Goal: Feedback & Contribution: Contribute content

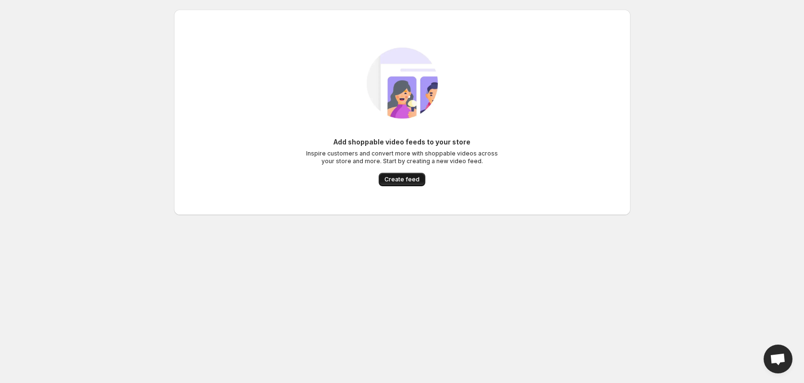
click at [414, 180] on span "Create feed" at bounding box center [401, 180] width 35 height 8
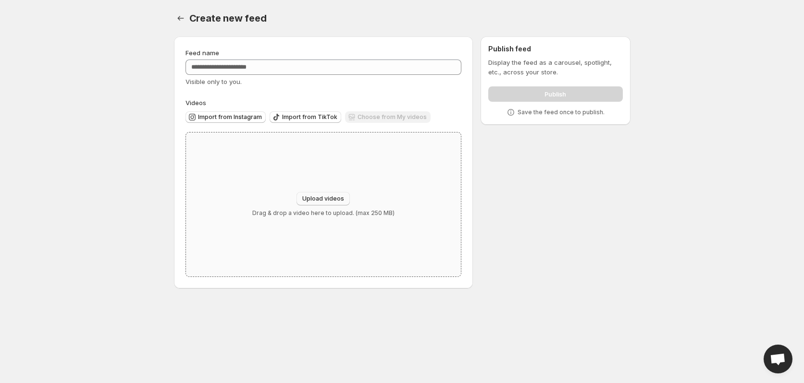
click at [330, 196] on span "Upload videos" at bounding box center [323, 199] width 42 height 8
click at [319, 186] on div "Upload videos Drag & drop a video here to upload. (max 250 MB)" at bounding box center [323, 205] width 275 height 144
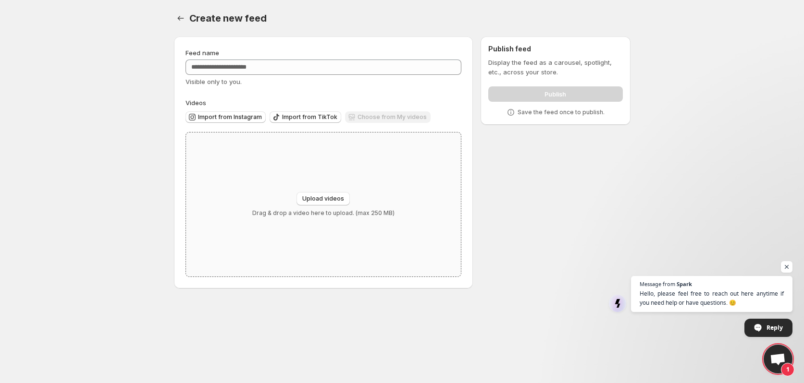
type input "**********"
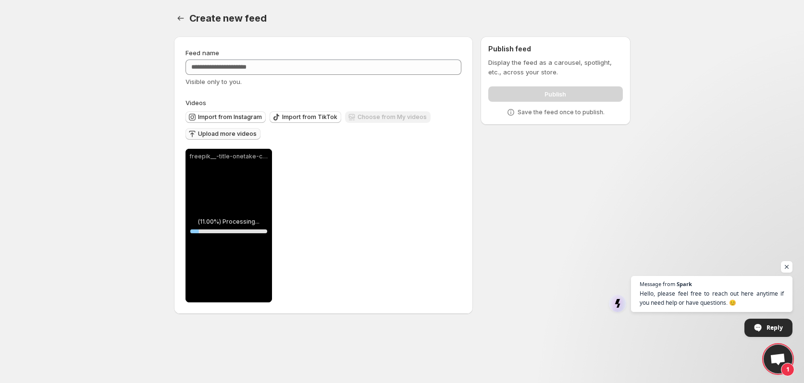
click at [218, 134] on span "Upload more videos" at bounding box center [227, 134] width 59 height 8
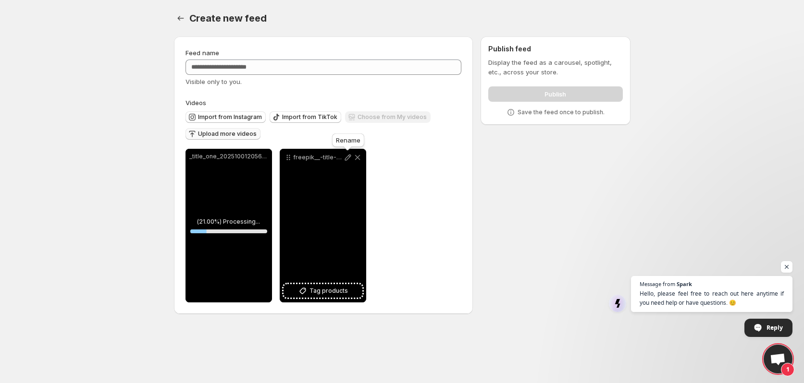
click at [346, 156] on icon at bounding box center [348, 158] width 10 height 10
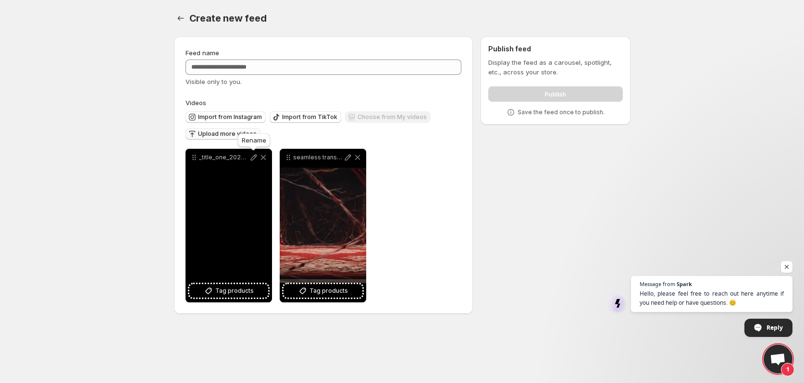
click at [254, 158] on icon at bounding box center [253, 158] width 6 height 6
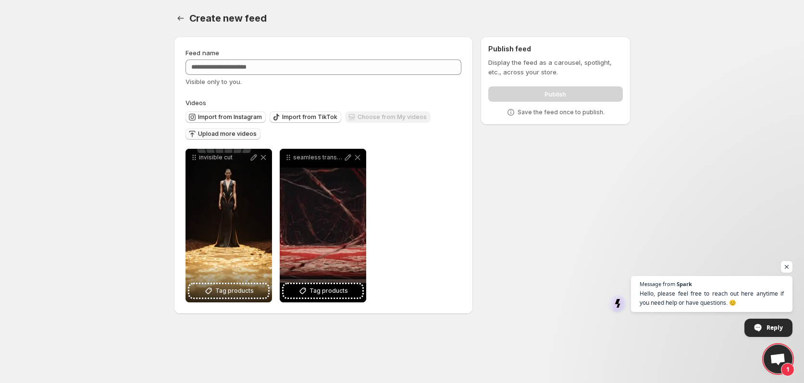
click at [218, 136] on span "Upload more videos" at bounding box center [227, 134] width 59 height 8
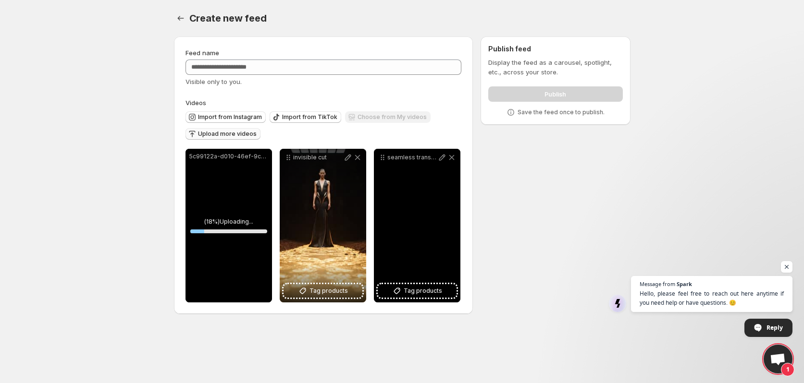
click at [393, 157] on p "seamless transition" at bounding box center [412, 158] width 50 height 8
click at [402, 157] on p "seamless transition" at bounding box center [412, 158] width 50 height 8
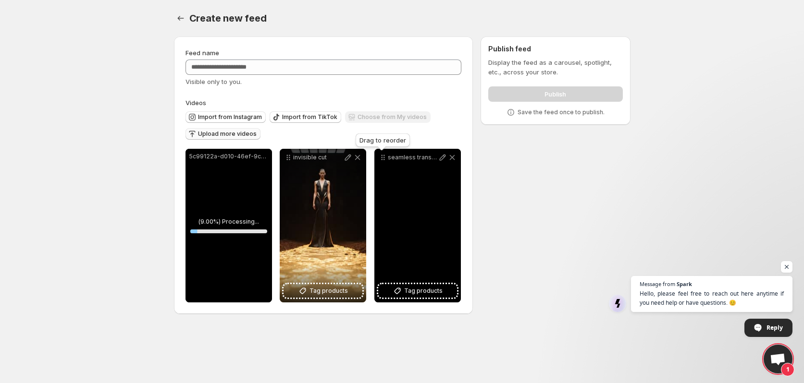
click at [384, 158] on icon at bounding box center [383, 157] width 1 height 1
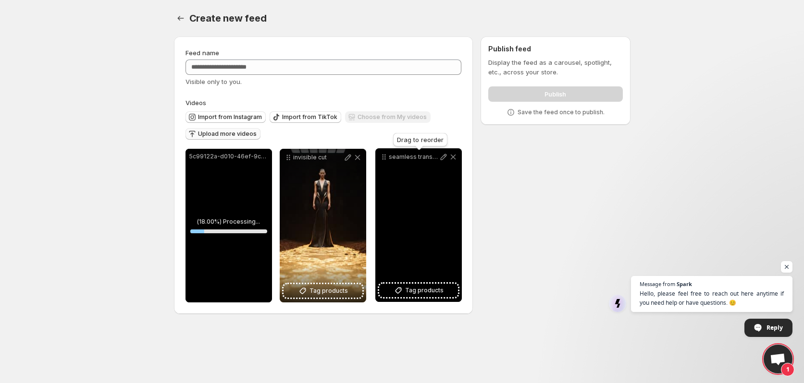
click at [388, 159] on icon at bounding box center [384, 157] width 10 height 10
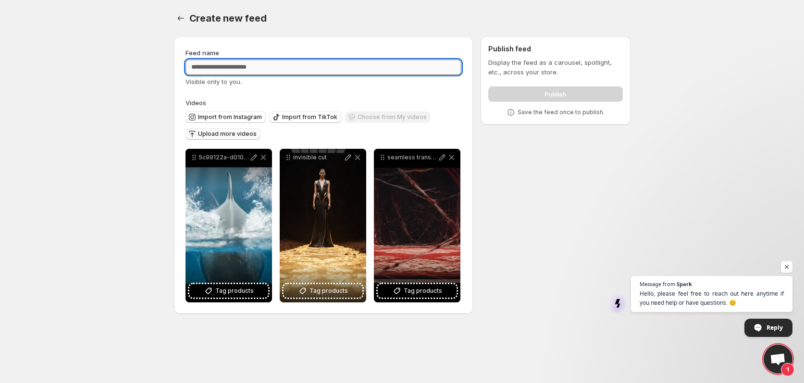
click at [279, 72] on input "Feed name" at bounding box center [323, 67] width 276 height 15
paste input "**********"
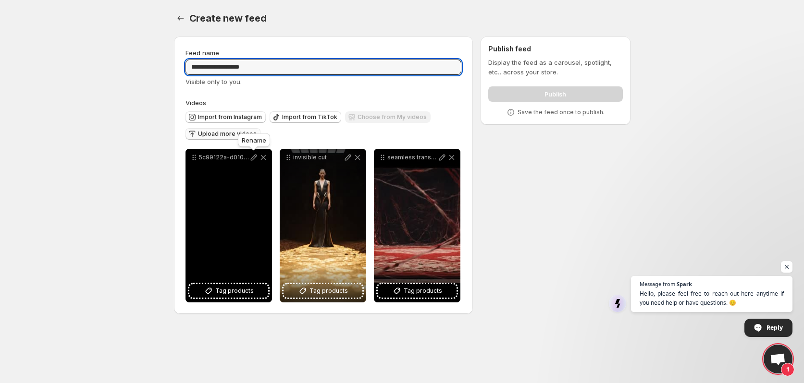
type input "**********"
click at [253, 159] on icon at bounding box center [254, 158] width 10 height 10
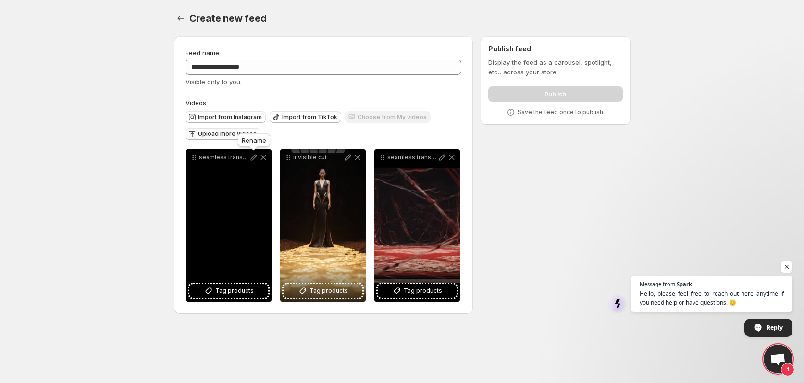
click at [253, 159] on icon at bounding box center [253, 158] width 6 height 6
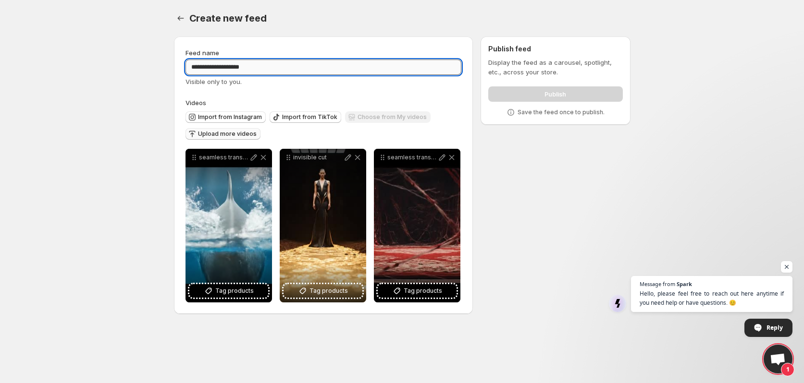
click at [274, 70] on input "**********" at bounding box center [323, 67] width 276 height 15
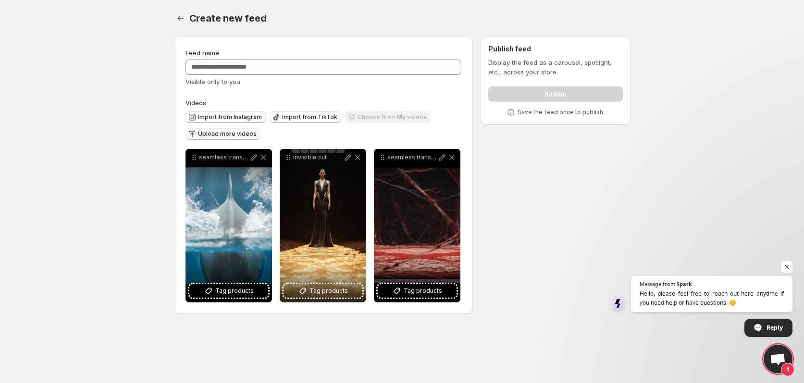
click at [242, 136] on span "Upload more videos" at bounding box center [227, 134] width 59 height 8
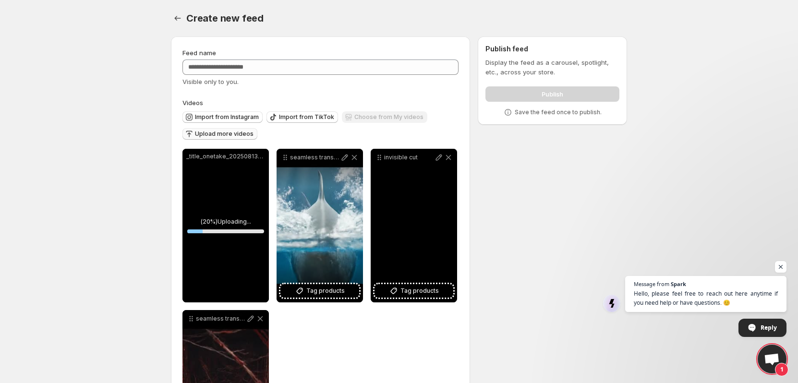
click at [391, 156] on p "invisible cut" at bounding box center [409, 158] width 50 height 8
click at [440, 158] on icon at bounding box center [439, 158] width 10 height 10
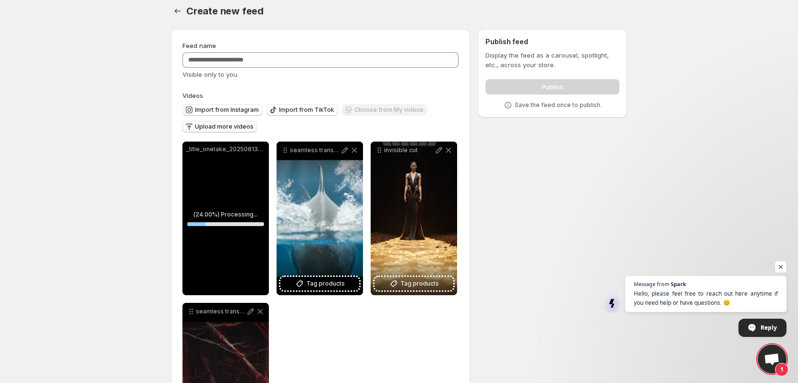
scroll to position [5, 0]
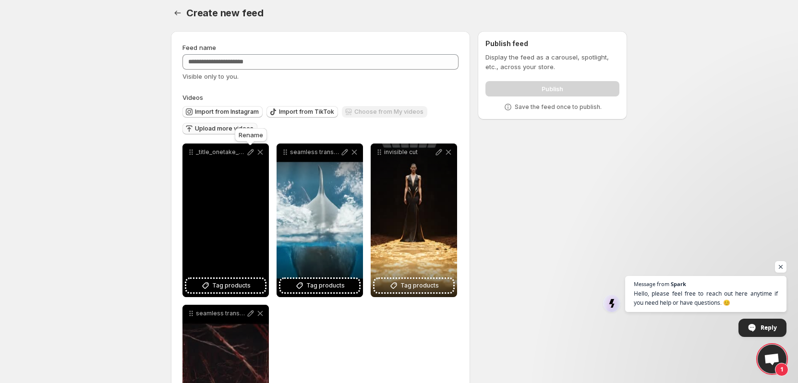
click at [247, 152] on icon at bounding box center [251, 152] width 10 height 10
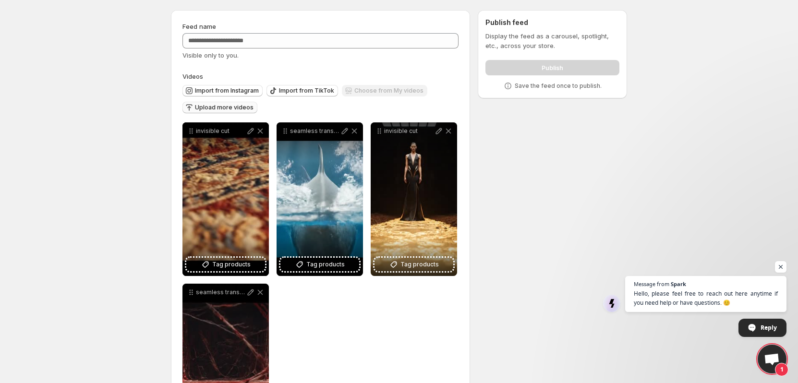
scroll to position [10, 0]
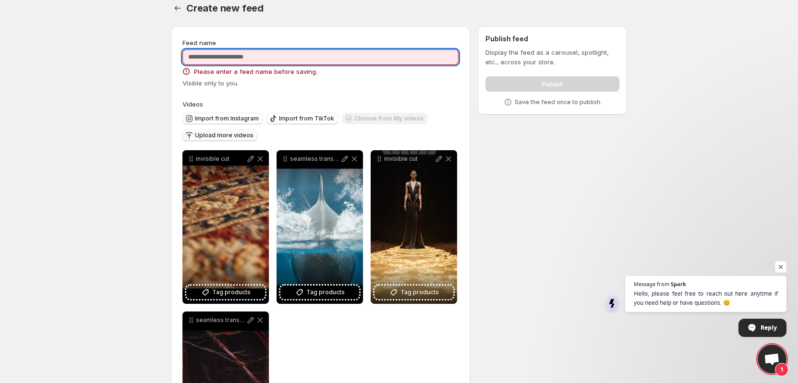
click at [243, 61] on input "Feed name" at bounding box center [321, 56] width 276 height 15
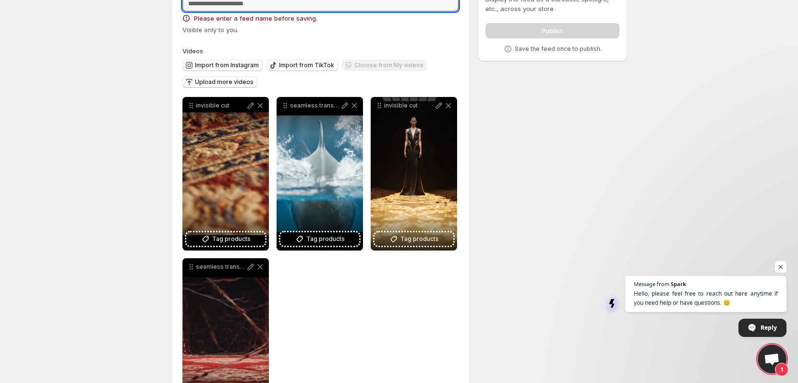
scroll to position [42, 0]
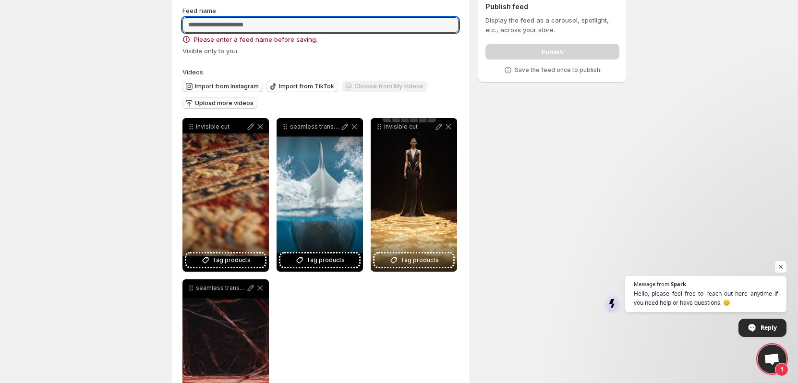
paste input "**********"
type input "**********"
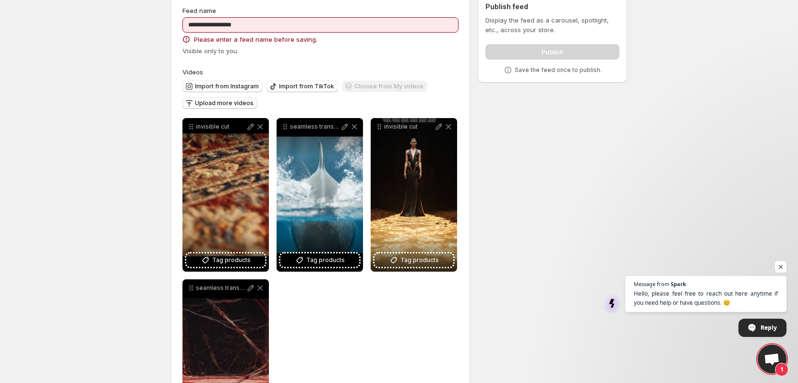
click at [87, 81] on body "**********" at bounding box center [399, 149] width 798 height 383
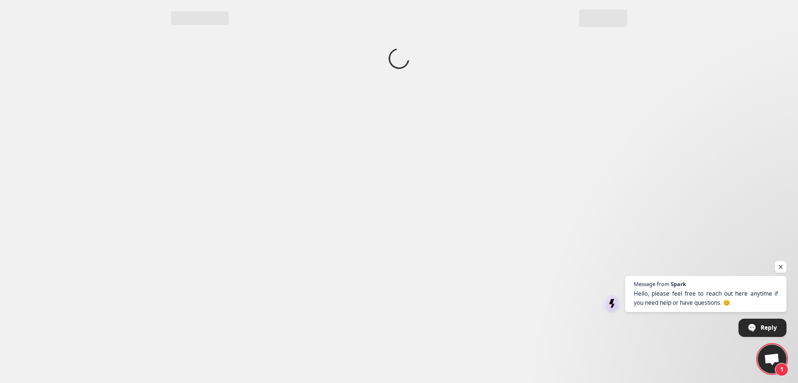
scroll to position [0, 0]
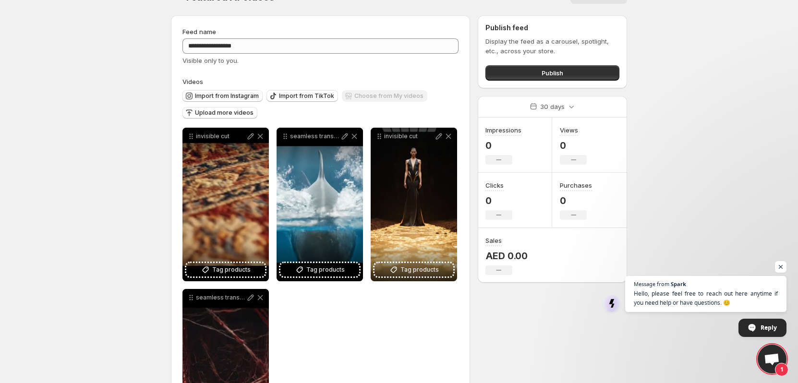
scroll to position [80, 0]
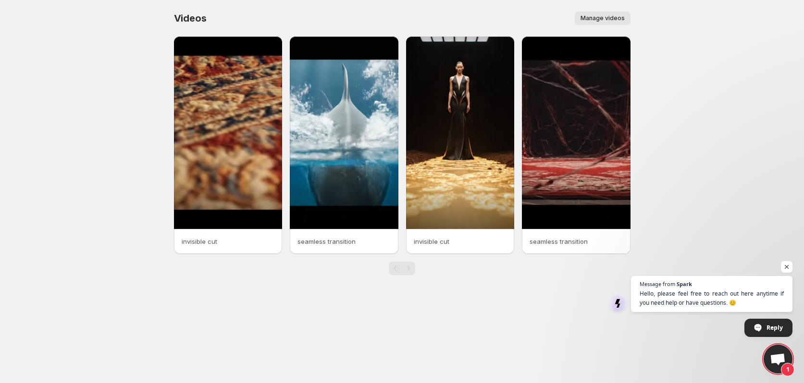
click at [624, 23] on button "Manage videos" at bounding box center [602, 18] width 56 height 13
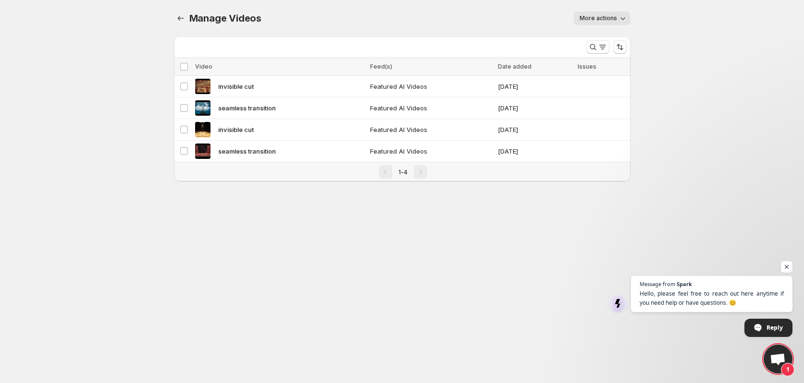
click at [611, 12] on button "More actions" at bounding box center [601, 18] width 57 height 13
click at [502, 24] on div "More actions" at bounding box center [451, 18] width 357 height 13
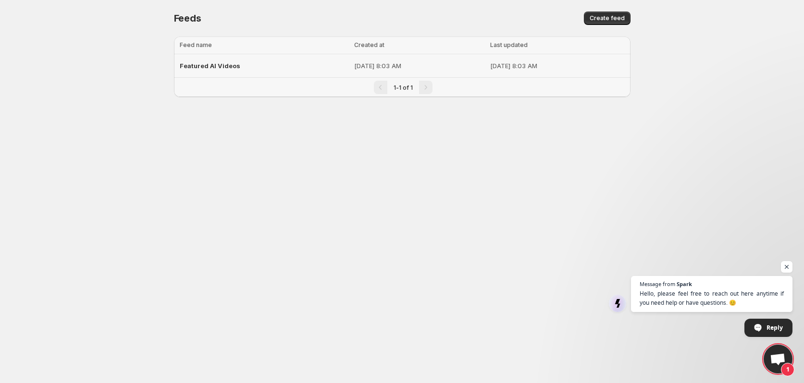
click at [364, 61] on p "Oct 7, 2025 at 8:03 AM" at bounding box center [419, 66] width 130 height 10
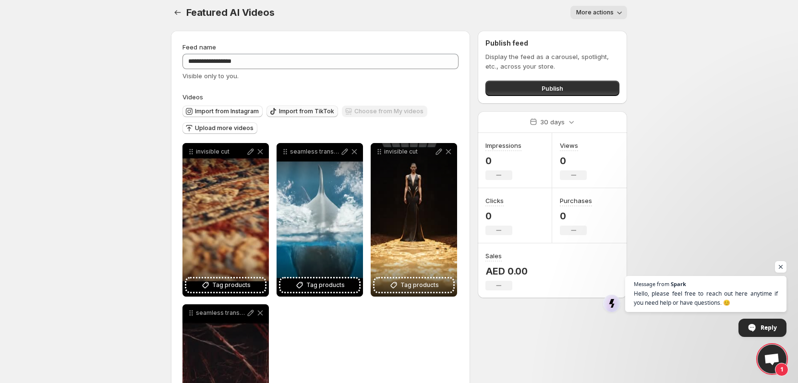
scroll to position [104, 0]
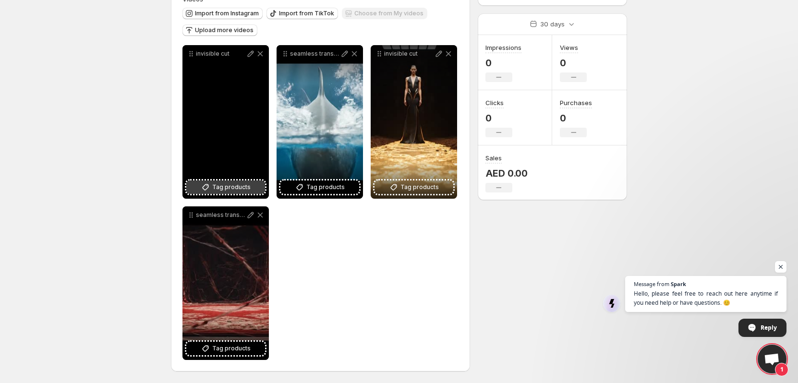
click at [244, 189] on span "Tag products" at bounding box center [231, 188] width 38 height 10
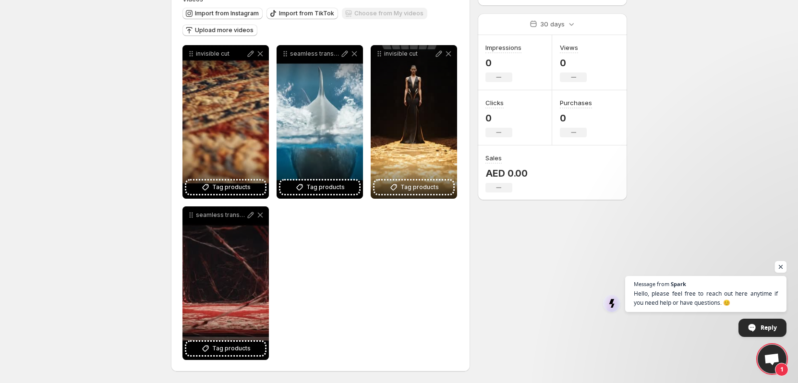
click at [779, 265] on span "Open chat" at bounding box center [781, 267] width 12 height 12
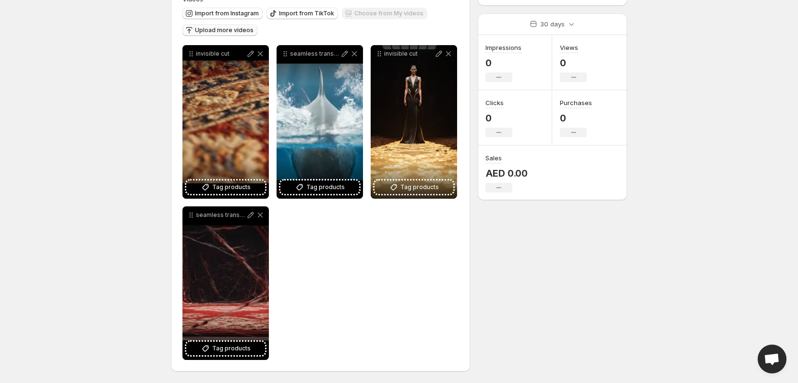
click at [217, 29] on span "Upload more videos" at bounding box center [224, 30] width 59 height 8
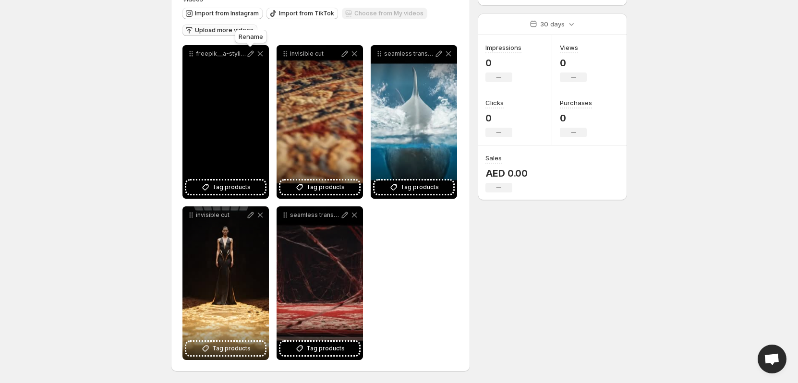
click at [249, 53] on icon at bounding box center [251, 54] width 10 height 10
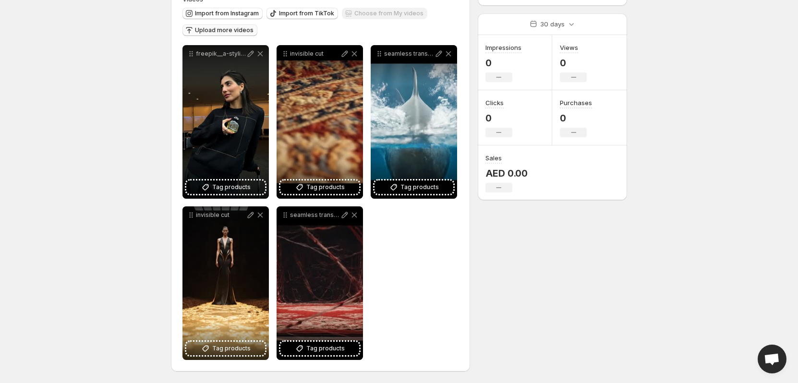
click at [128, 128] on body "**********" at bounding box center [399, 87] width 798 height 383
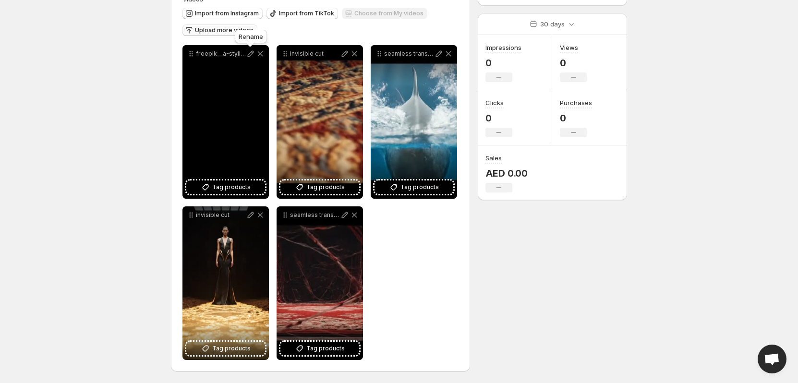
click at [250, 51] on icon at bounding box center [251, 54] width 10 height 10
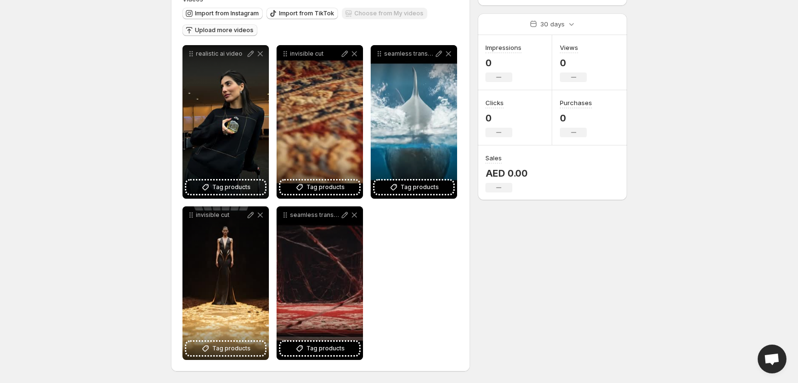
click at [409, 236] on div "**********" at bounding box center [321, 202] width 276 height 315
click at [116, 135] on body "**********" at bounding box center [399, 87] width 798 height 383
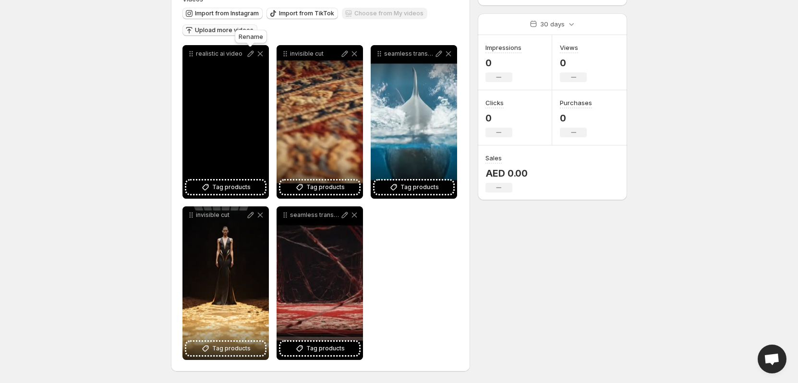
click at [248, 53] on icon at bounding box center [251, 54] width 10 height 10
click at [250, 53] on icon at bounding box center [251, 54] width 6 height 6
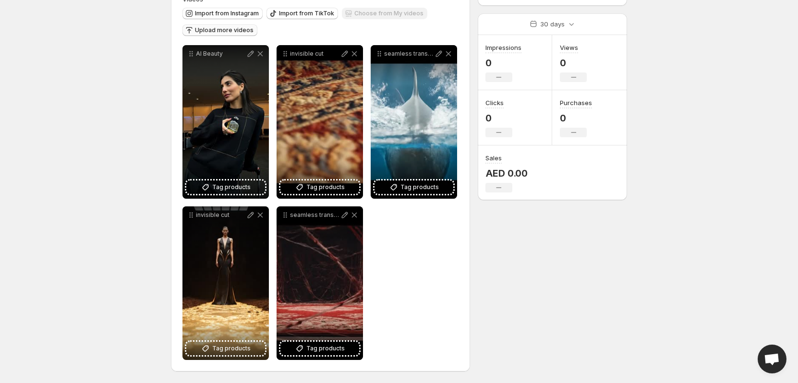
click at [108, 142] on body "**********" at bounding box center [399, 87] width 798 height 383
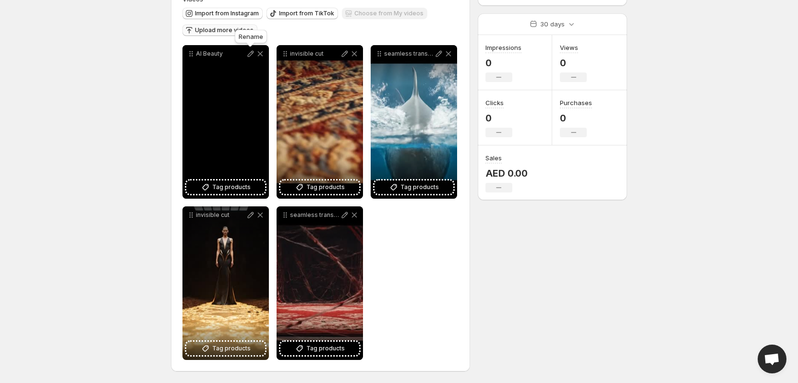
click at [250, 54] on icon at bounding box center [251, 54] width 6 height 6
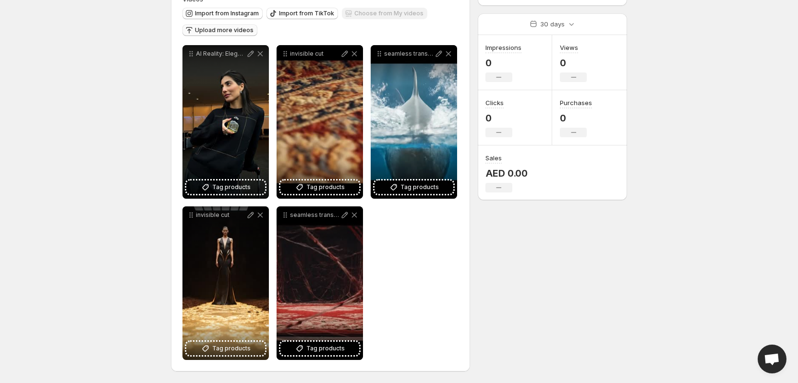
click at [214, 29] on span "Upload more videos" at bounding box center [224, 30] width 59 height 8
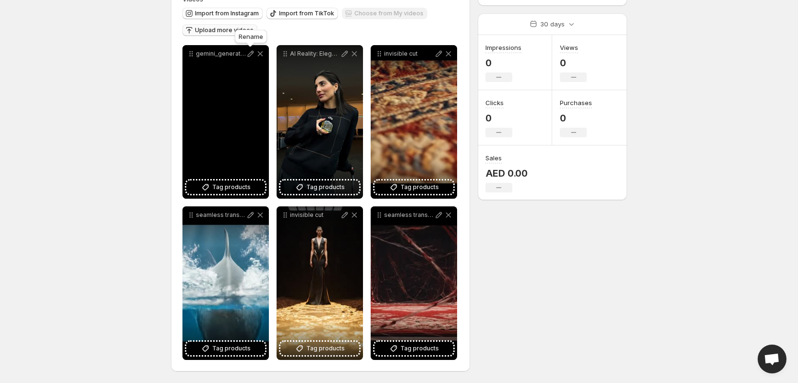
click at [250, 54] on icon at bounding box center [251, 54] width 10 height 10
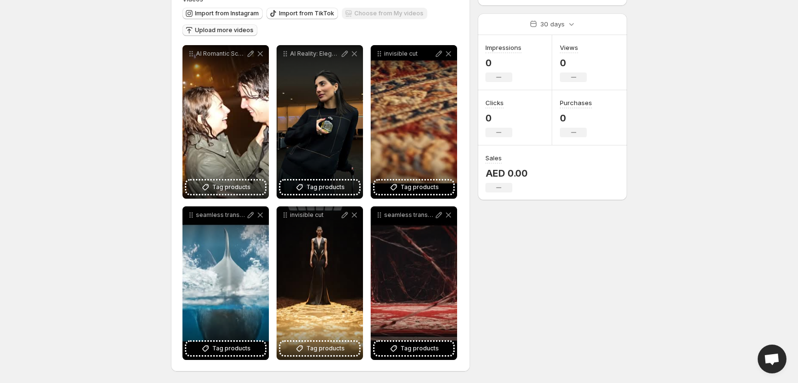
click at [214, 29] on span "Upload more videos" at bounding box center [224, 30] width 59 height 8
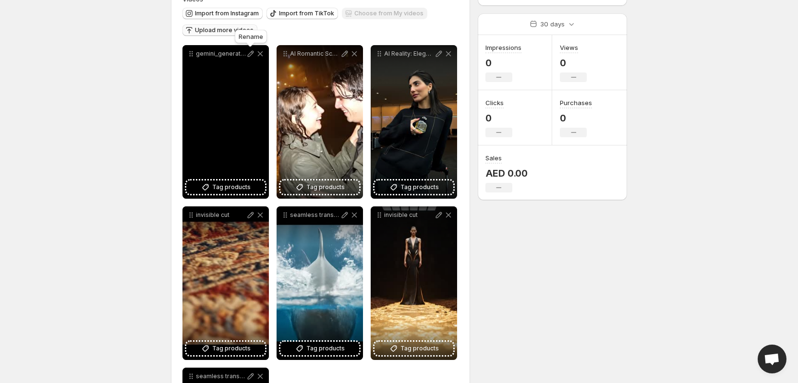
click at [250, 53] on icon at bounding box center [251, 54] width 6 height 6
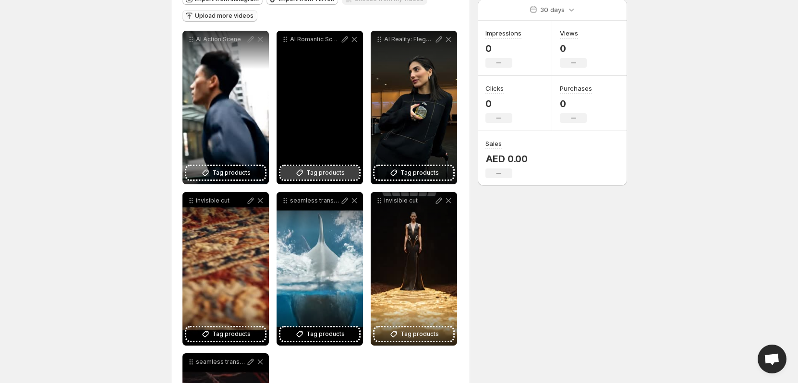
scroll to position [154, 0]
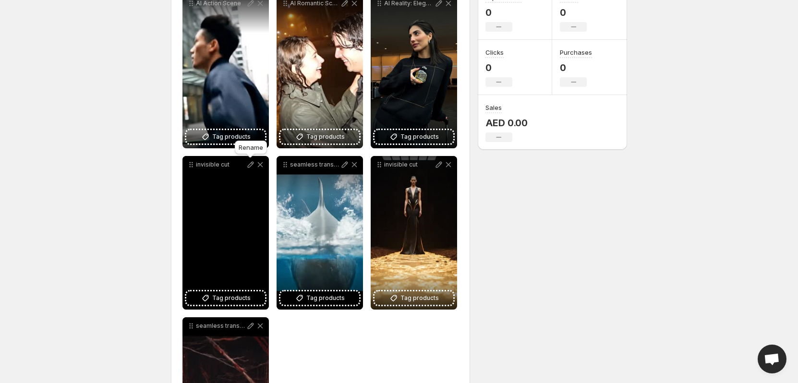
click at [248, 161] on icon at bounding box center [251, 165] width 10 height 10
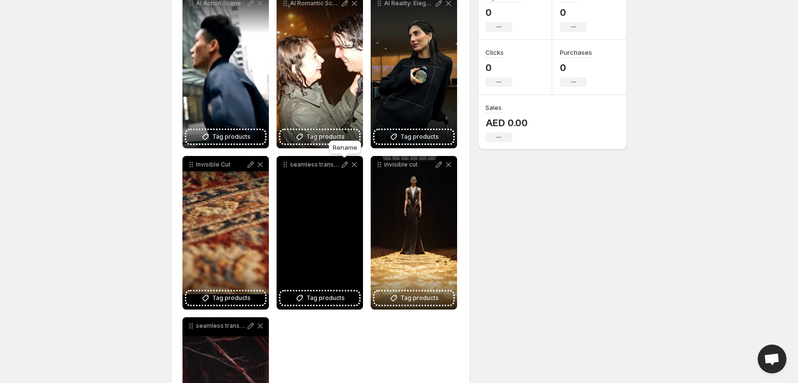
click at [345, 164] on icon at bounding box center [345, 165] width 10 height 10
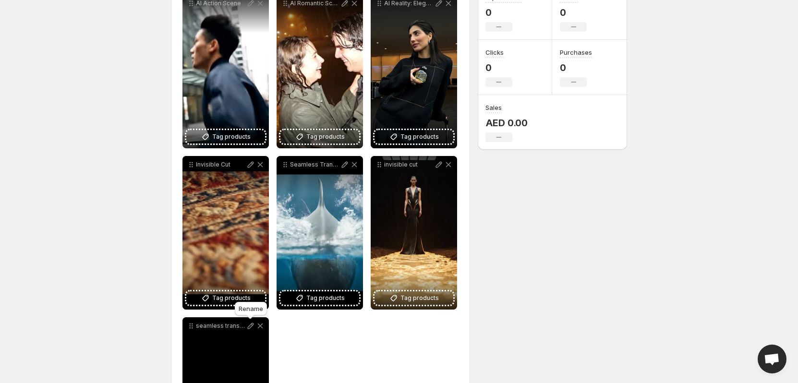
click at [253, 325] on icon at bounding box center [251, 326] width 10 height 10
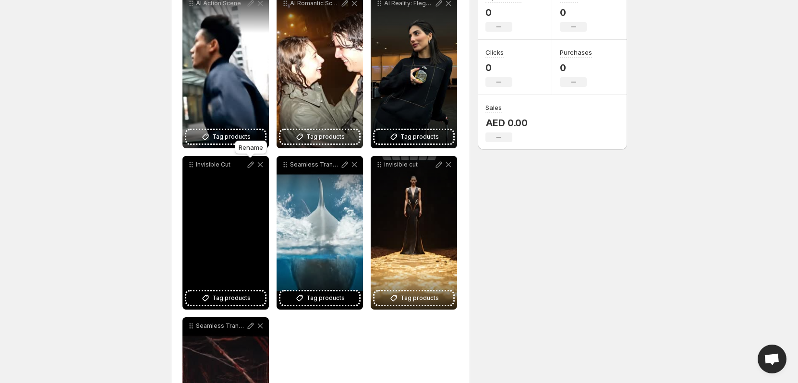
click at [250, 163] on icon at bounding box center [251, 165] width 10 height 10
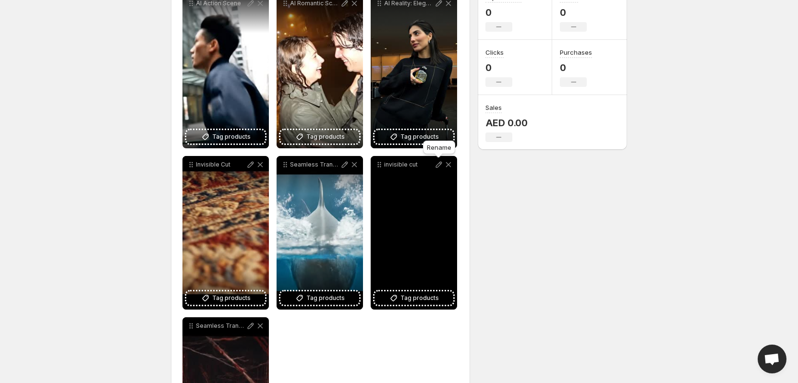
click at [437, 165] on icon at bounding box center [439, 165] width 10 height 10
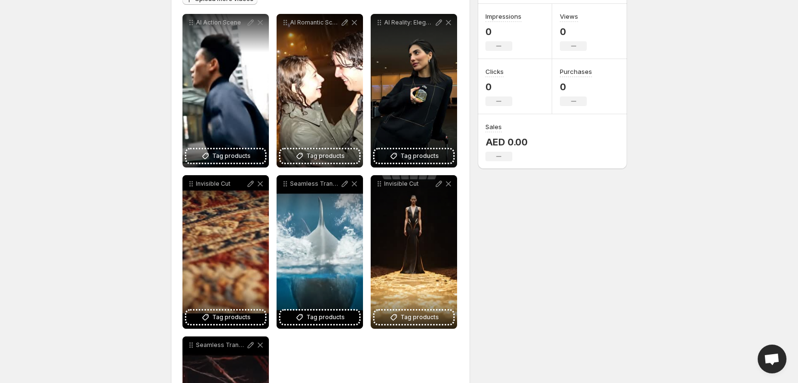
scroll to position [0, 0]
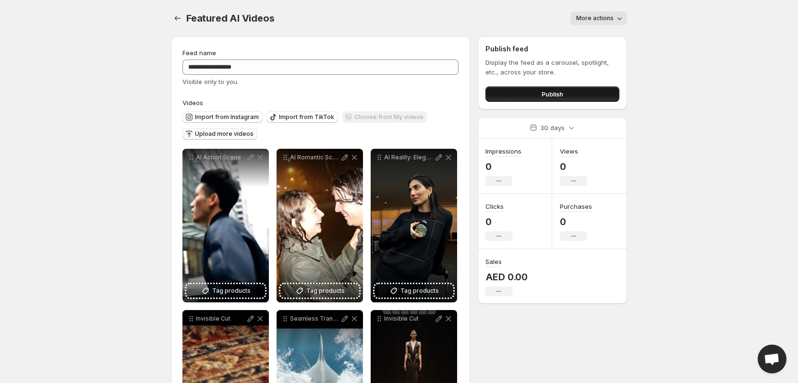
click at [513, 89] on button "Publish" at bounding box center [553, 93] width 134 height 15
click at [604, 11] on div "Featured AI Videos. This page is ready Featured AI Videos More actions More act…" at bounding box center [399, 18] width 456 height 37
click at [602, 15] on span "More actions" at bounding box center [594, 18] width 37 height 8
click at [600, 18] on span "More actions" at bounding box center [594, 18] width 37 height 8
click at [589, 86] on button "Publish" at bounding box center [553, 93] width 134 height 15
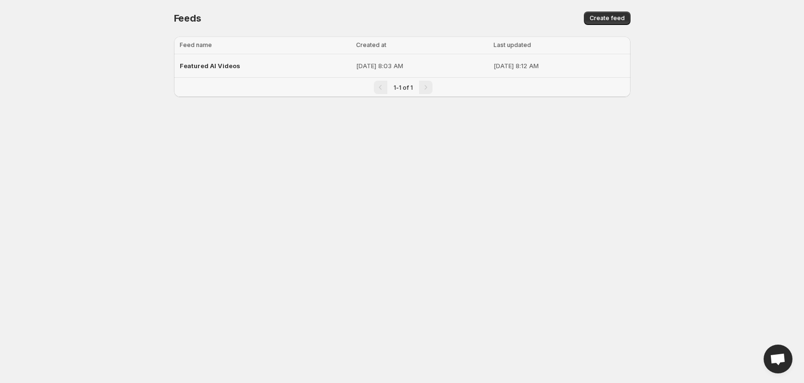
click at [356, 64] on p "[DATE] 8:03 AM" at bounding box center [422, 66] width 132 height 10
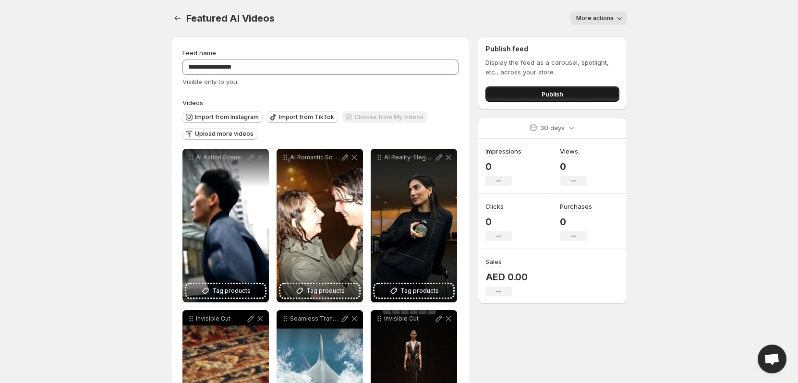
click at [536, 96] on button "Publish" at bounding box center [553, 93] width 134 height 15
click at [171, 14] on button "Settings" at bounding box center [177, 18] width 13 height 13
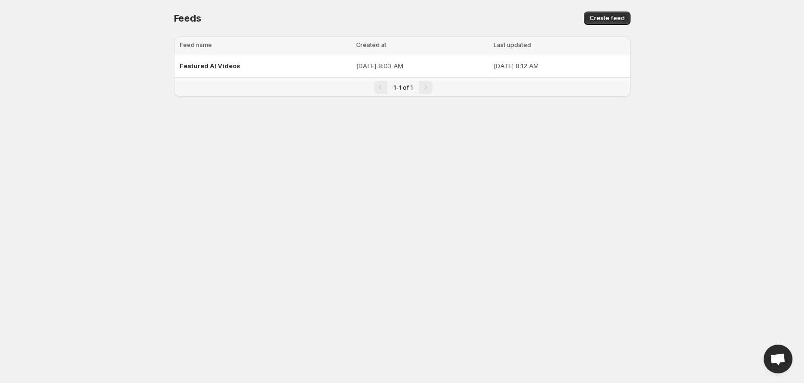
click at [175, 21] on span "Feeds" at bounding box center [187, 18] width 27 height 12
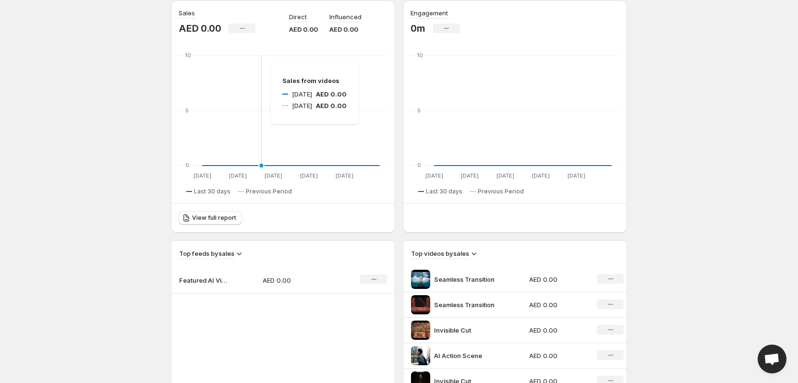
scroll to position [211, 0]
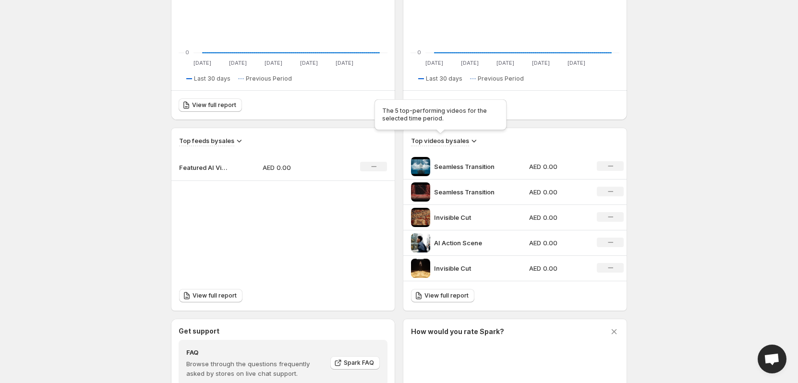
click at [469, 139] on h3 "Top videos by sales" at bounding box center [440, 141] width 58 height 10
click at [472, 143] on icon at bounding box center [474, 141] width 10 height 10
click at [475, 141] on icon at bounding box center [474, 141] width 10 height 10
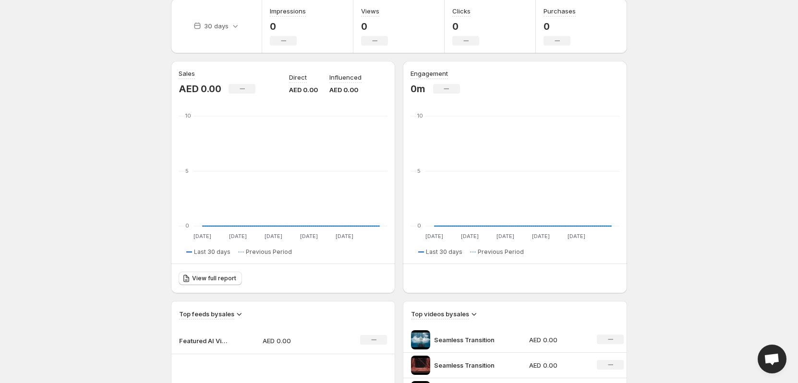
scroll to position [40, 0]
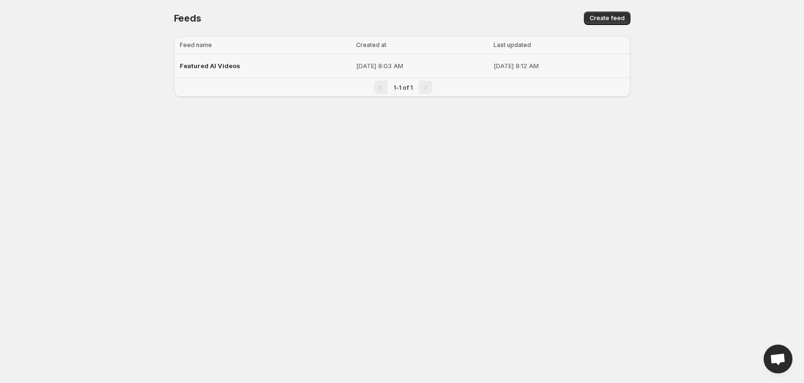
click at [428, 60] on td "[DATE] 8:03 AM" at bounding box center [421, 66] width 137 height 24
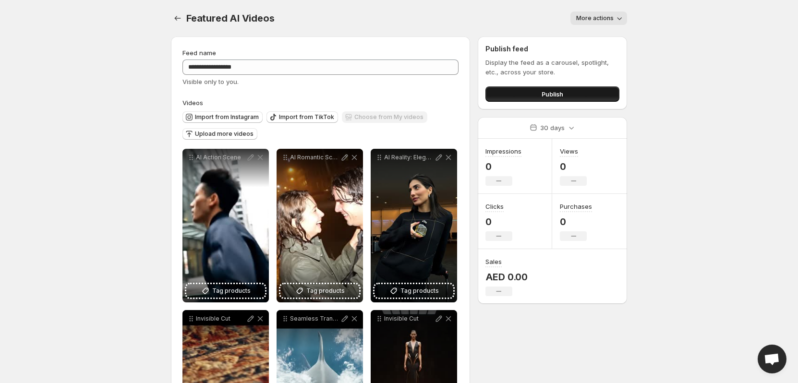
click at [587, 94] on button "Publish" at bounding box center [553, 93] width 134 height 15
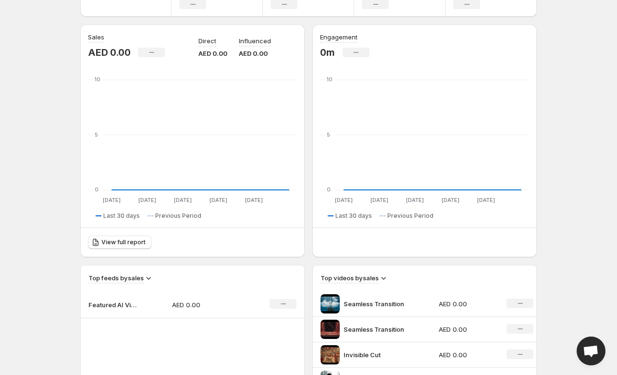
scroll to position [174, 0]
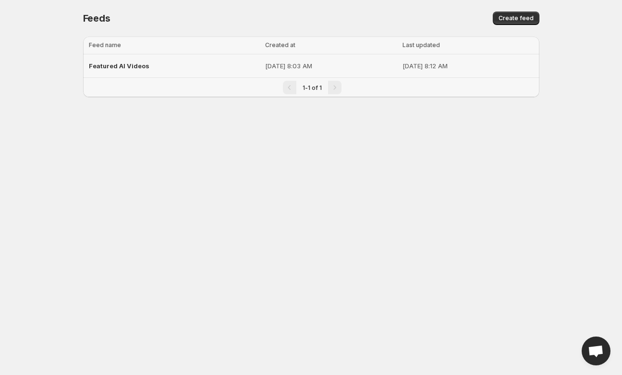
click at [413, 61] on p "[DATE] 8:12 AM" at bounding box center [467, 66] width 131 height 10
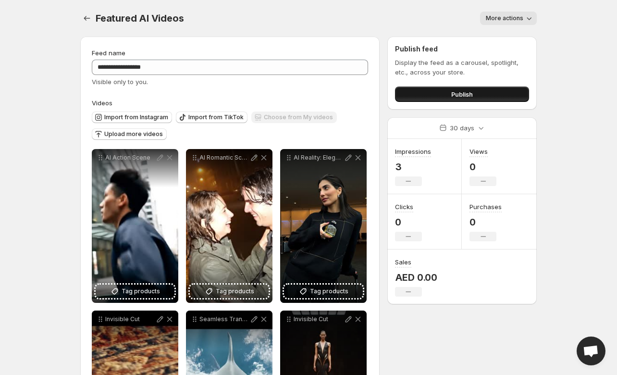
click at [449, 99] on button "Publish" at bounding box center [462, 93] width 134 height 15
click at [26, 203] on body "**********" at bounding box center [308, 187] width 617 height 375
